Goal: Check status: Check status

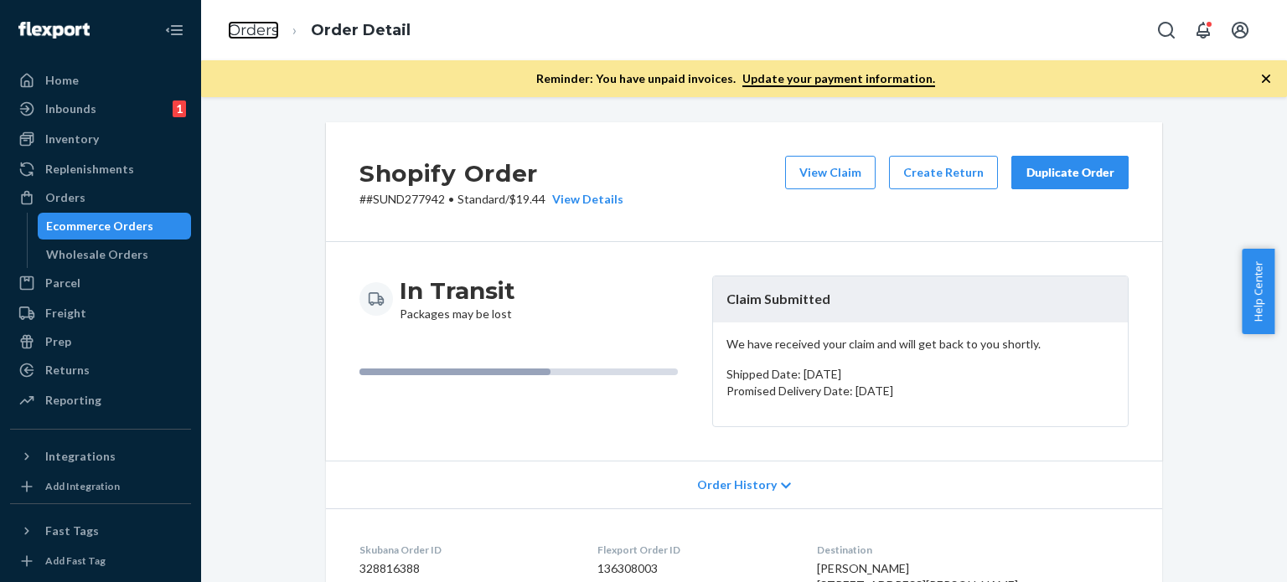
click at [251, 25] on link "Orders" at bounding box center [253, 30] width 51 height 18
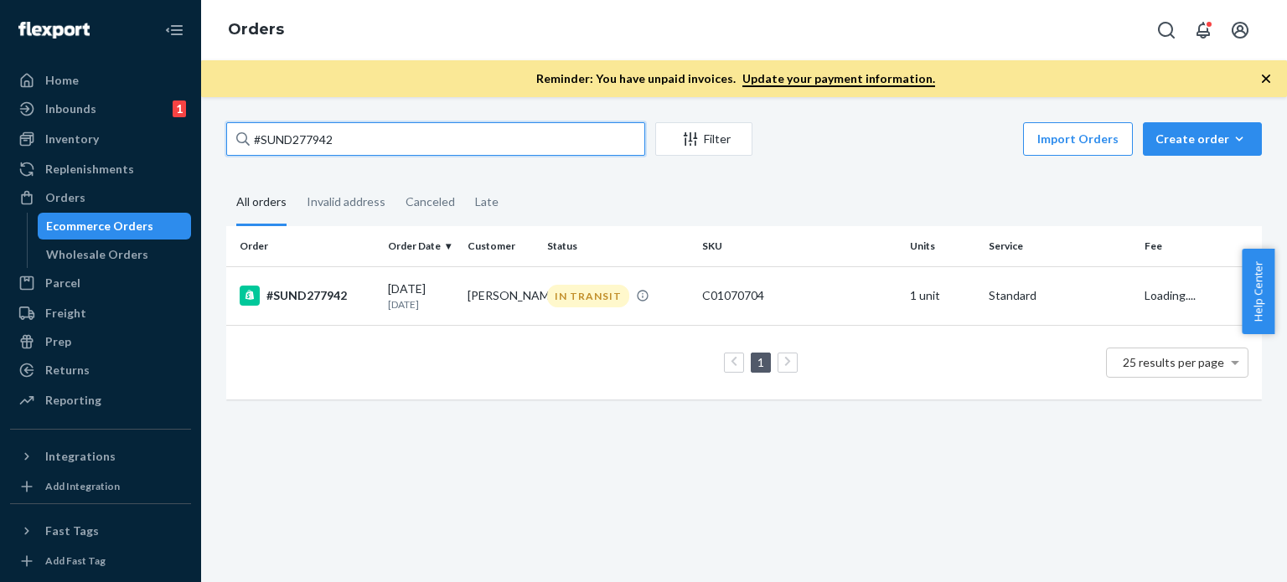
drag, startPoint x: 357, startPoint y: 134, endPoint x: 368, endPoint y: 149, distance: 18.6
click at [223, 130] on div "#SUND277942 Filter Import Orders Create order Ecommerce order Removal order All…" at bounding box center [744, 269] width 1060 height 294
paste input "[EMAIL_ADDRESS][DOMAIN_NAME]"
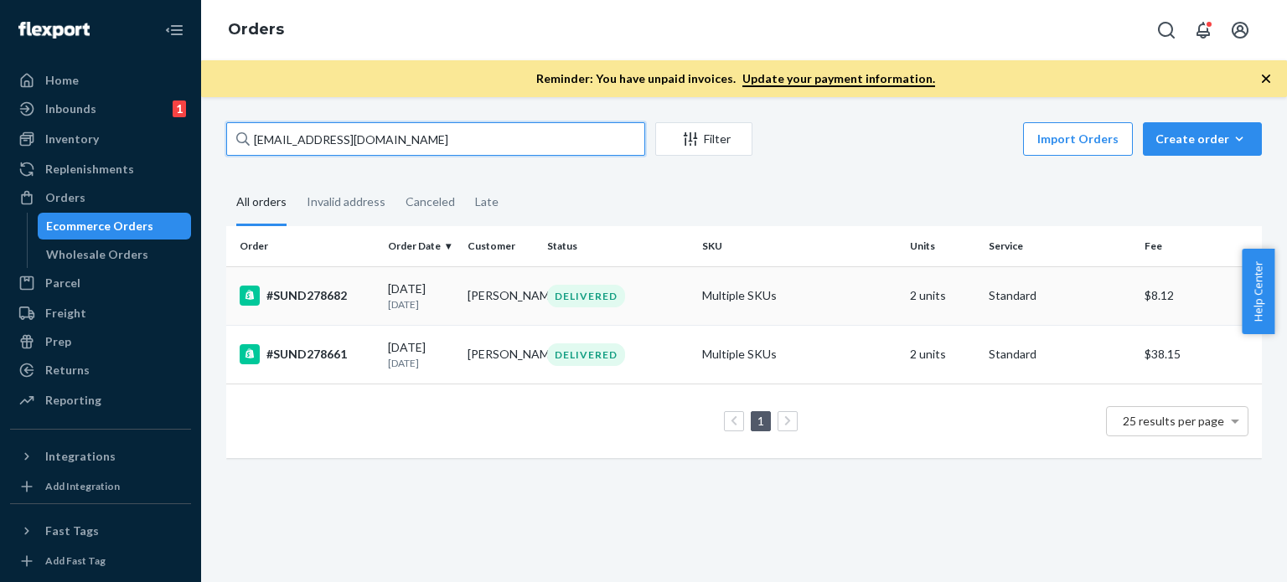
type input "[EMAIL_ADDRESS][DOMAIN_NAME]"
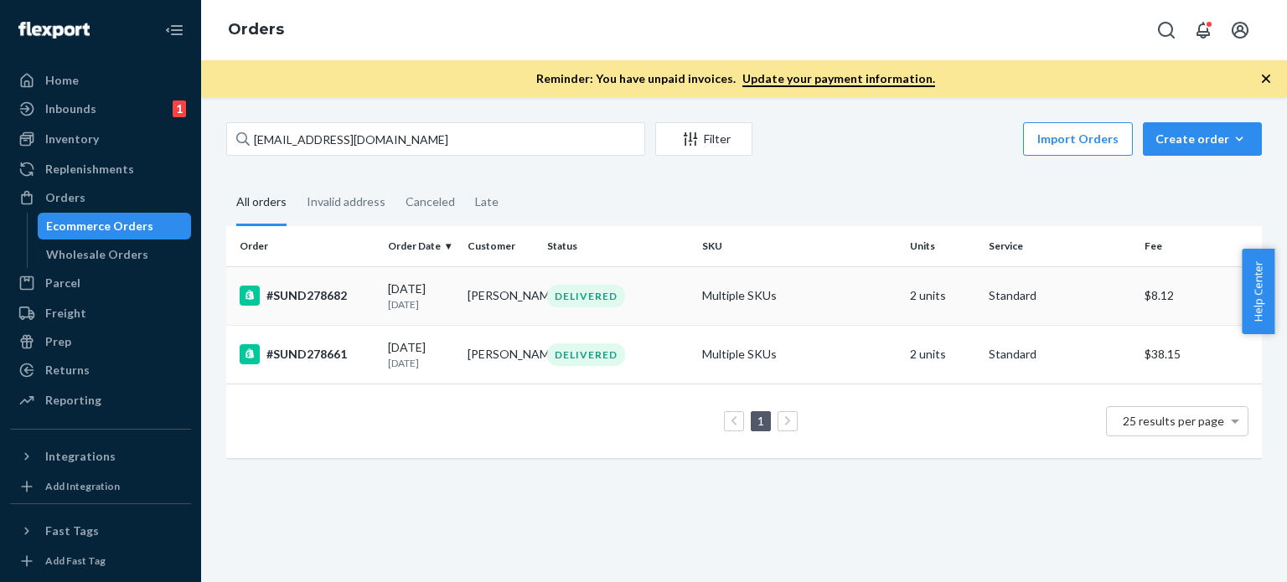
click at [617, 294] on div "DELIVERED" at bounding box center [586, 296] width 78 height 23
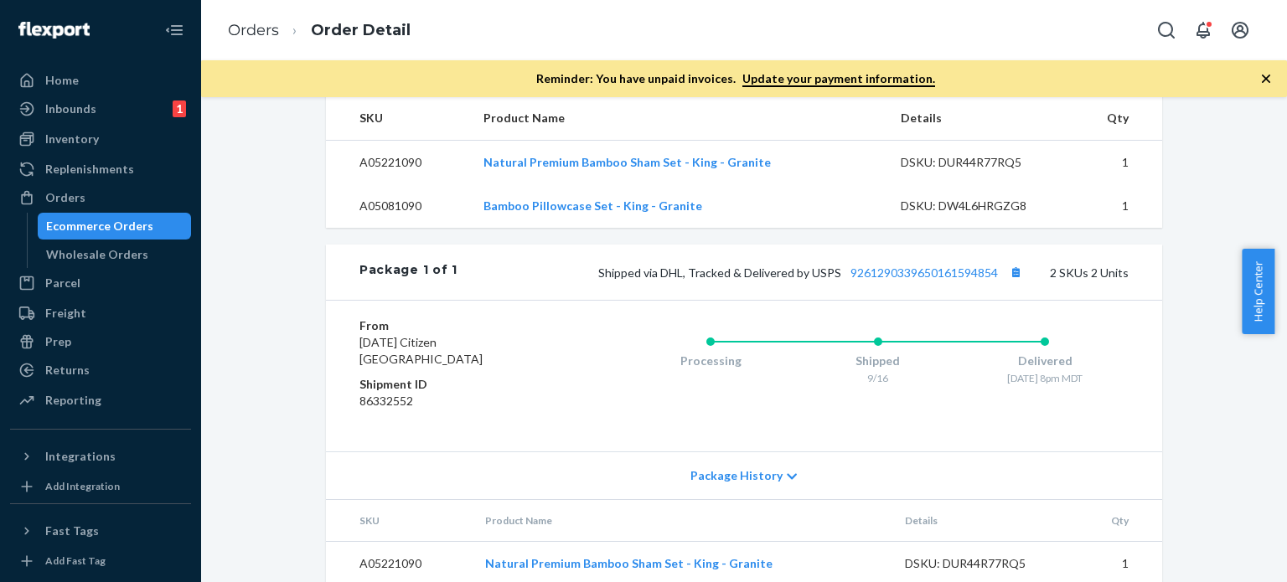
scroll to position [586, 0]
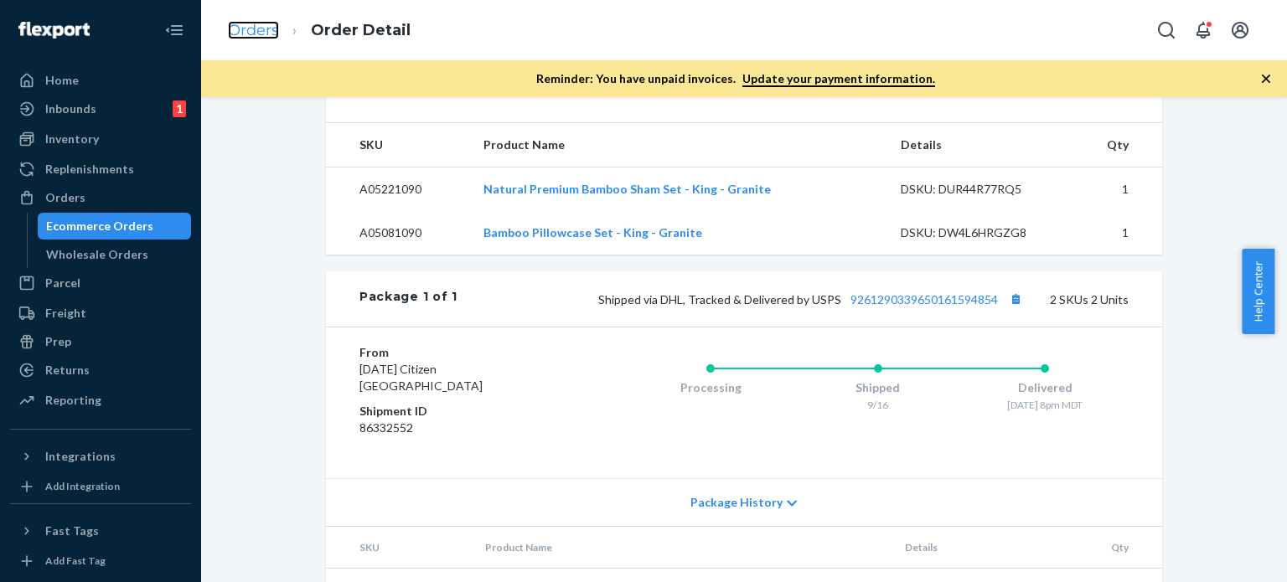
click at [245, 26] on link "Orders" at bounding box center [253, 30] width 51 height 18
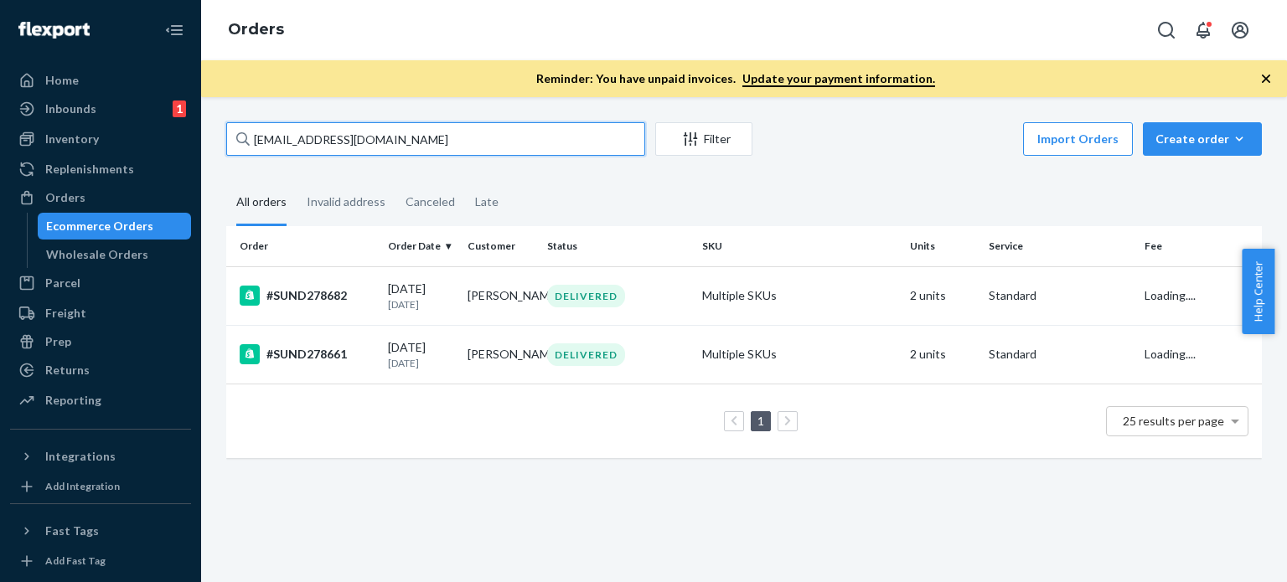
drag, startPoint x: 409, startPoint y: 137, endPoint x: 221, endPoint y: 130, distance: 187.7
click at [219, 130] on div "[EMAIL_ADDRESS][DOMAIN_NAME] Filter Import Orders Create order Ecommerce order …" at bounding box center [744, 298] width 1060 height 353
paste input "#SUND278553"
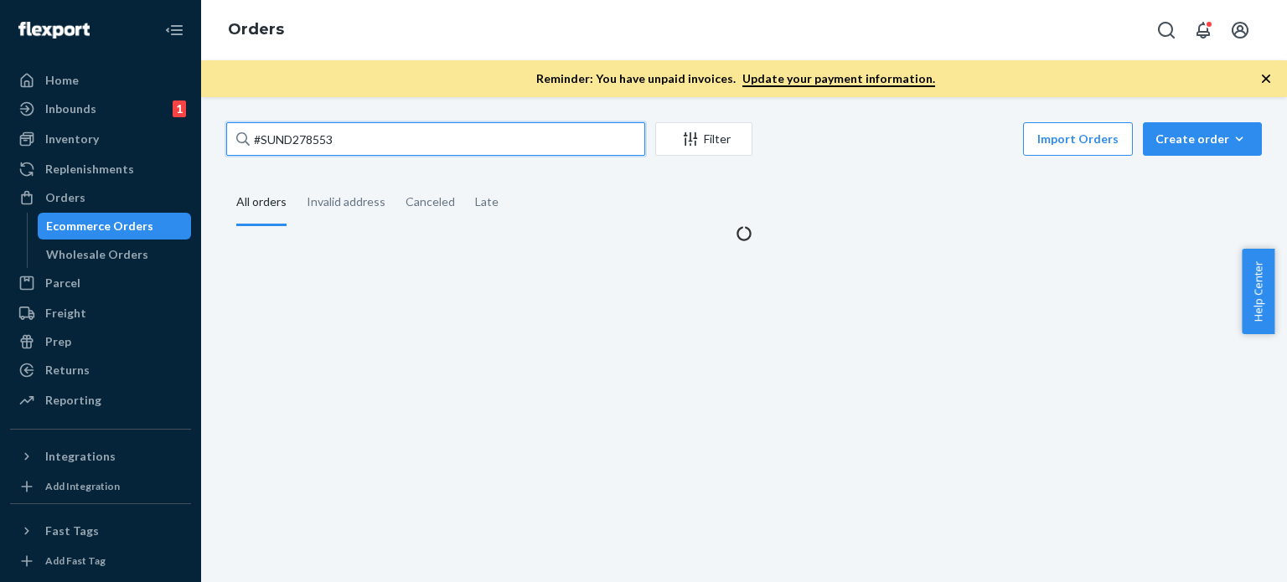
type input "#SUND278553"
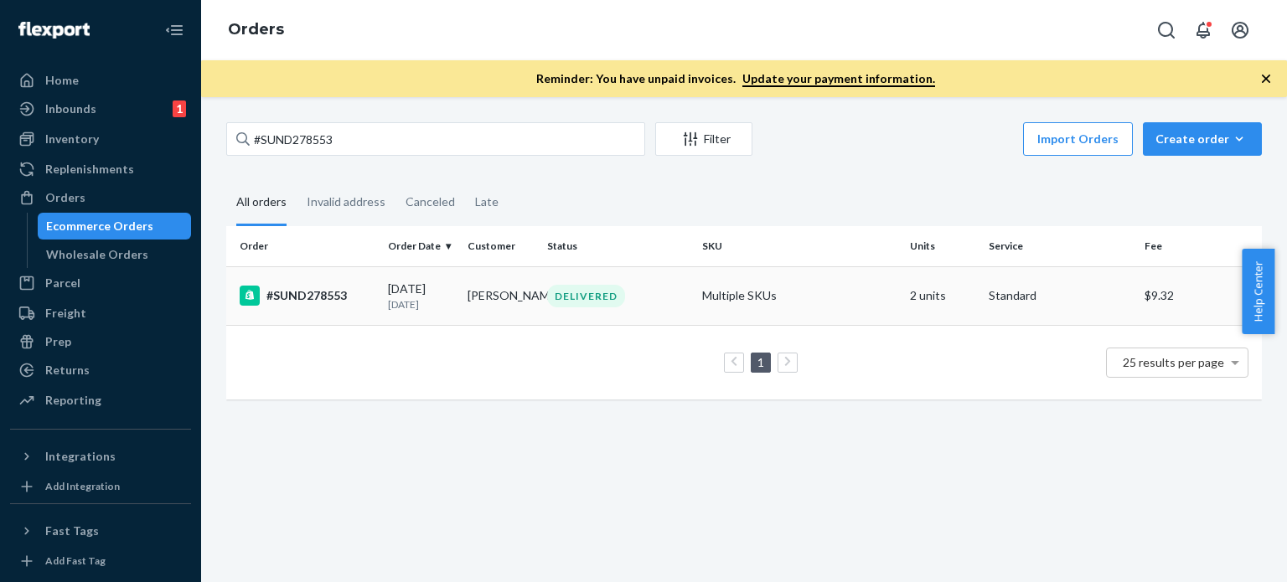
click at [489, 297] on td "[PERSON_NAME]" at bounding box center [501, 295] width 80 height 59
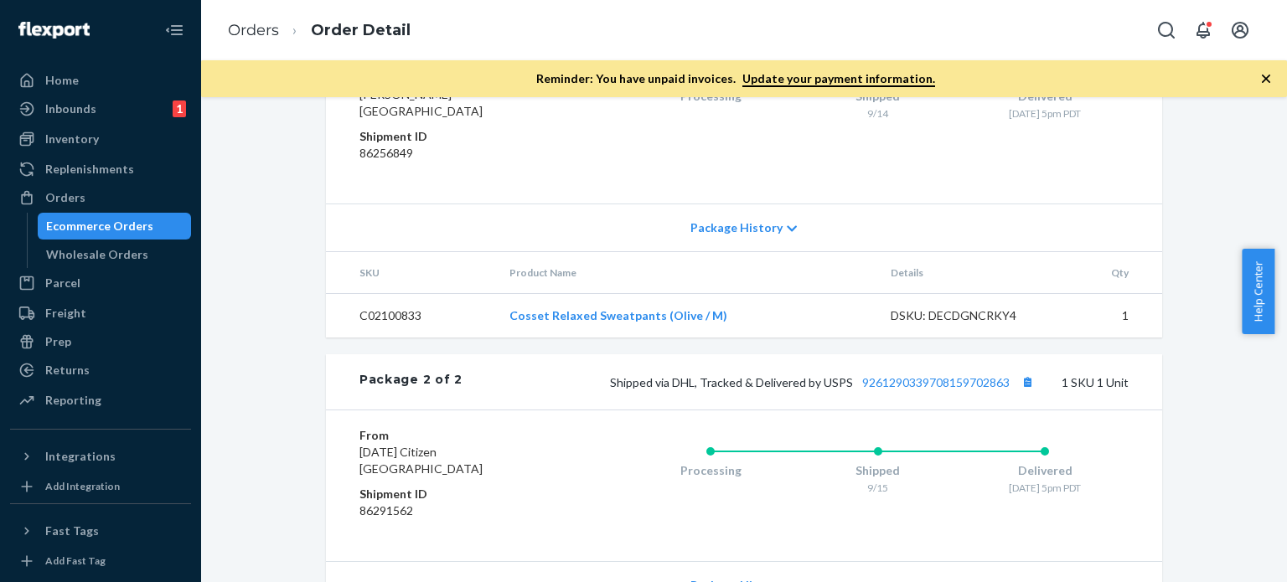
scroll to position [1025, 0]
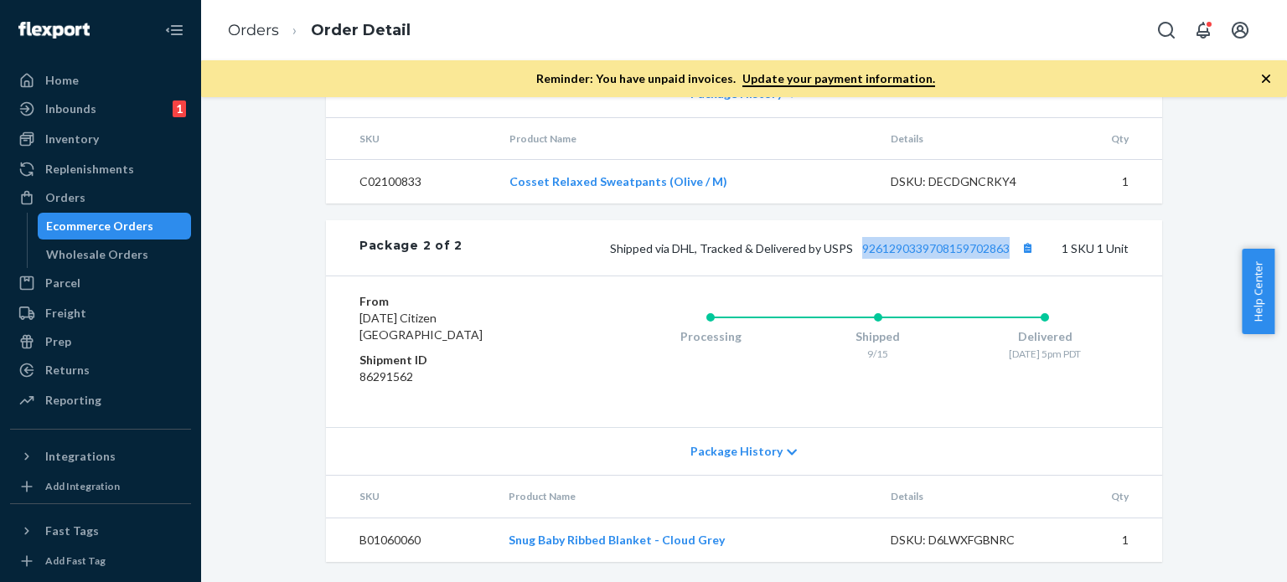
drag, startPoint x: 854, startPoint y: 224, endPoint x: 1003, endPoint y: 239, distance: 149.0
click at [1003, 239] on div "Package 2 of 2 Shipped via DHL, Tracked & Delivered by USPS 9261290339708159702…" at bounding box center [744, 247] width 836 height 55
copy link "9261290339708159702863"
click at [952, 251] on link "9261290339708159702863" at bounding box center [935, 248] width 147 height 14
